Goal: Task Accomplishment & Management: Manage account settings

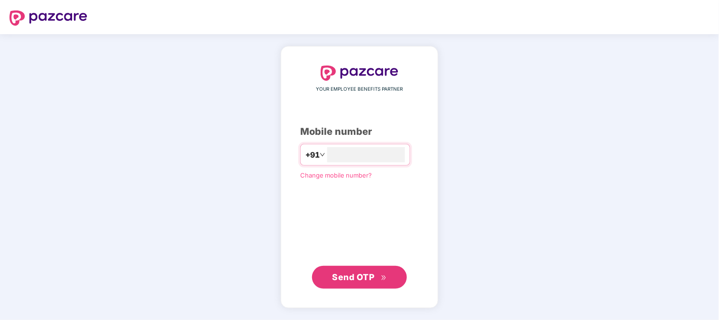
type input "**********"
click at [355, 275] on span "Send OTP" at bounding box center [353, 277] width 42 height 10
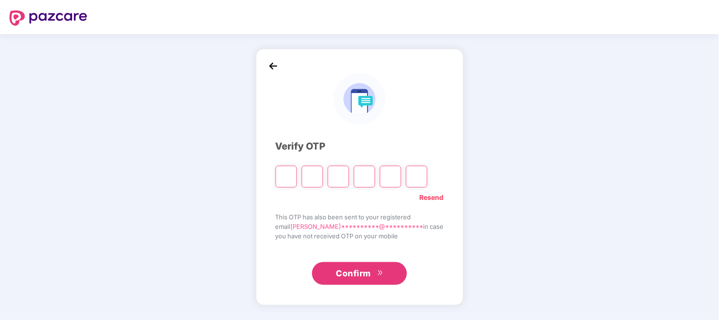
click at [423, 200] on link "Resend" at bounding box center [432, 197] width 24 height 10
click at [291, 178] on input "Please enter verification code. Digit 1" at bounding box center [286, 177] width 21 height 22
type input "*"
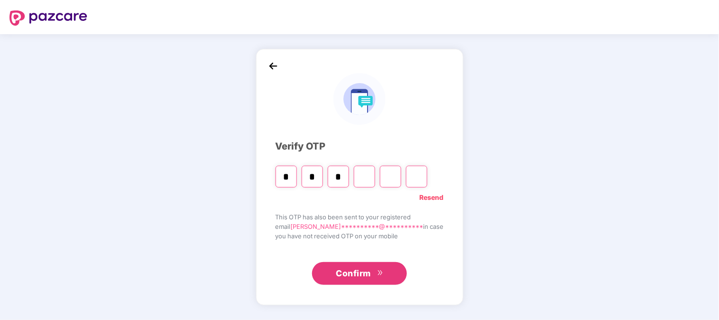
type input "*"
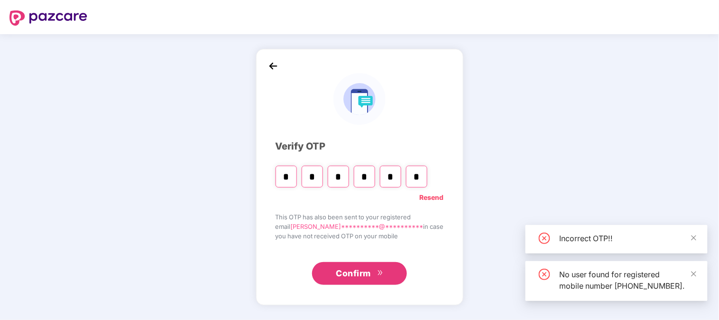
type input "*"
click at [379, 271] on icon "double-right" at bounding box center [380, 272] width 4 height 5
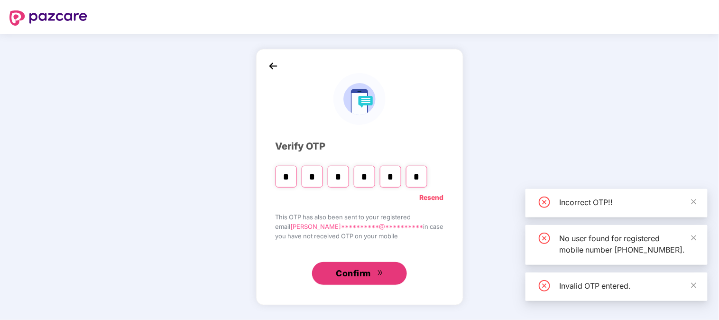
click at [354, 272] on span "Confirm" at bounding box center [353, 273] width 35 height 13
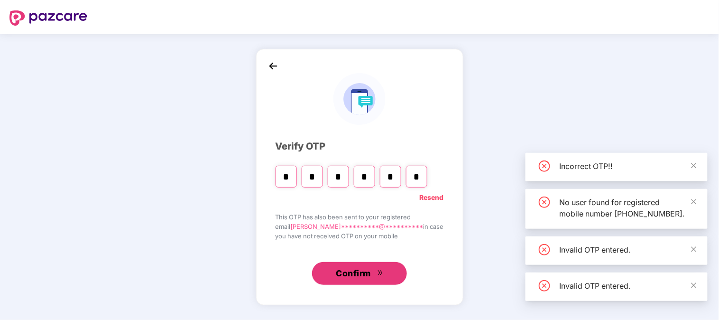
click at [354, 272] on span "Confirm" at bounding box center [353, 273] width 35 height 13
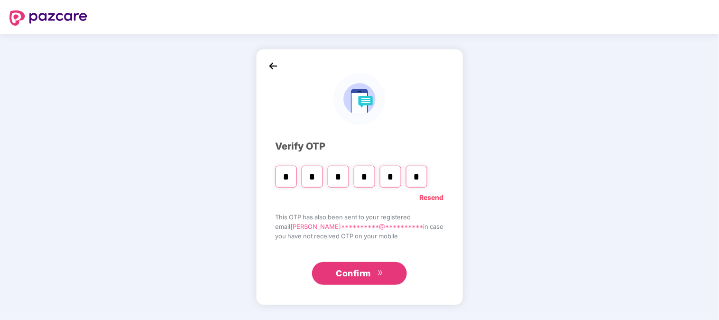
click at [427, 177] on input "*" at bounding box center [416, 177] width 21 height 22
type input "*"
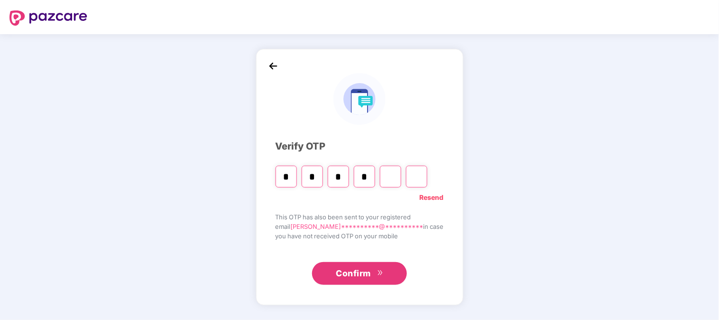
type input "*"
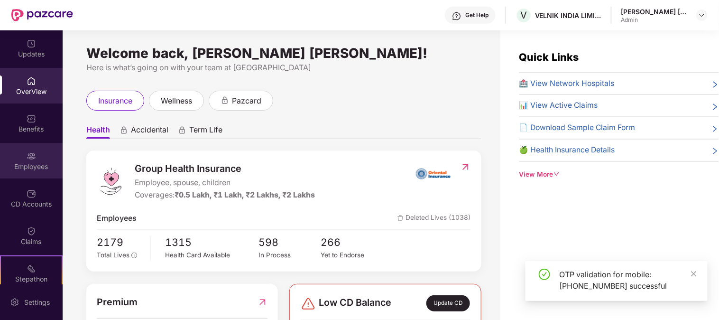
click at [45, 163] on div "Employees" at bounding box center [31, 166] width 63 height 9
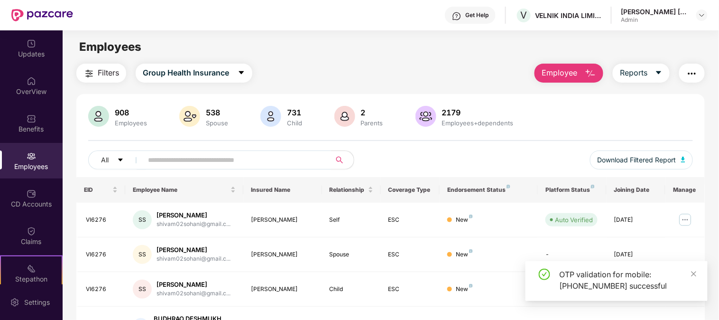
click at [184, 165] on input "text" at bounding box center [233, 160] width 170 height 14
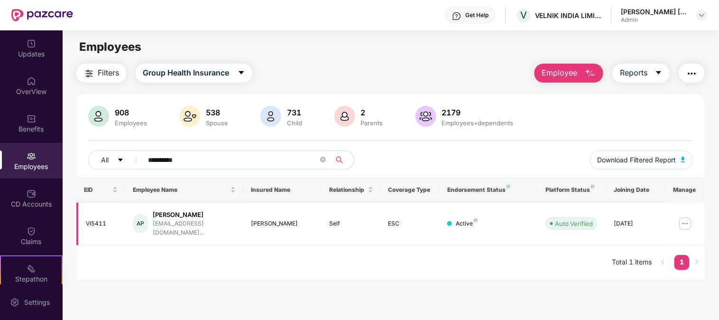
type input "**********"
click at [689, 218] on img at bounding box center [685, 223] width 15 height 15
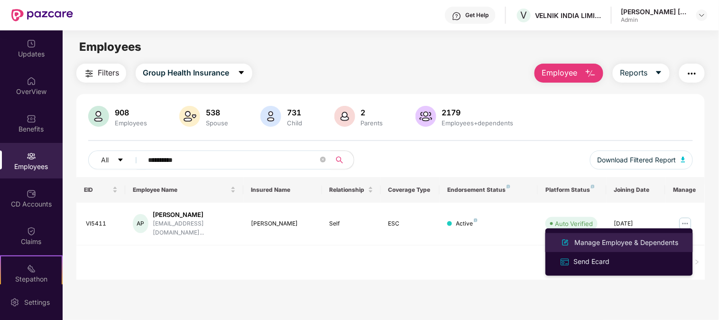
click at [588, 245] on div "Manage Employee & Dependents" at bounding box center [627, 242] width 108 height 10
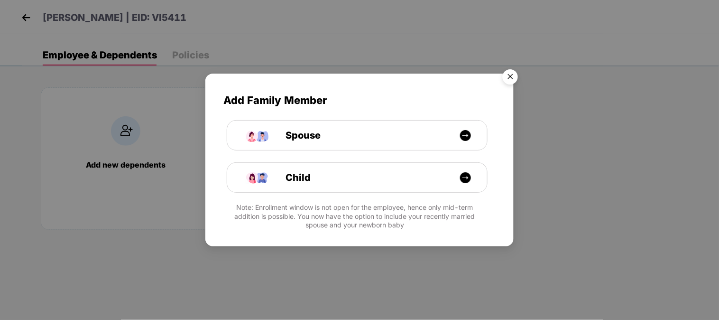
click at [509, 74] on img "Close" at bounding box center [510, 78] width 27 height 27
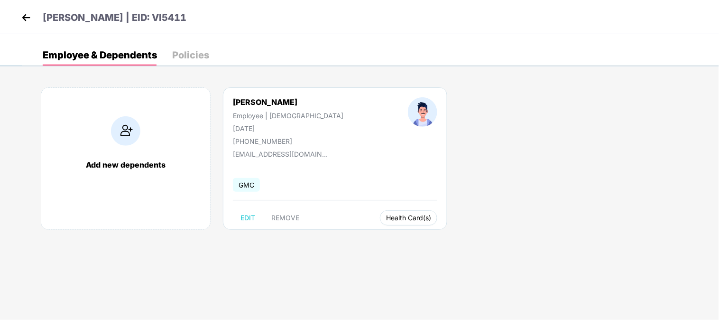
click at [380, 211] on button "Health Card(s)" at bounding box center [408, 217] width 57 height 15
click at [390, 240] on div "Add new dependents [PERSON_NAME] Employee | [DEMOGRAPHIC_DATA] [DATE] [PHONE_NU…" at bounding box center [370, 163] width 697 height 180
click at [386, 218] on span "Health Card(s)" at bounding box center [408, 217] width 45 height 5
click at [420, 233] on img at bounding box center [421, 236] width 9 height 9
click at [386, 215] on span "Health Card(s)" at bounding box center [408, 217] width 45 height 5
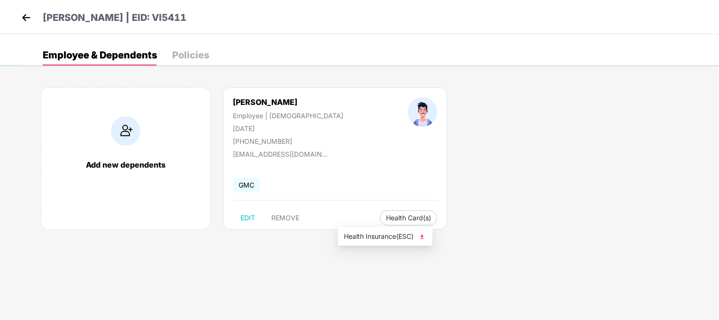
click at [425, 236] on img at bounding box center [421, 236] width 9 height 9
